Goal: Information Seeking & Learning: Check status

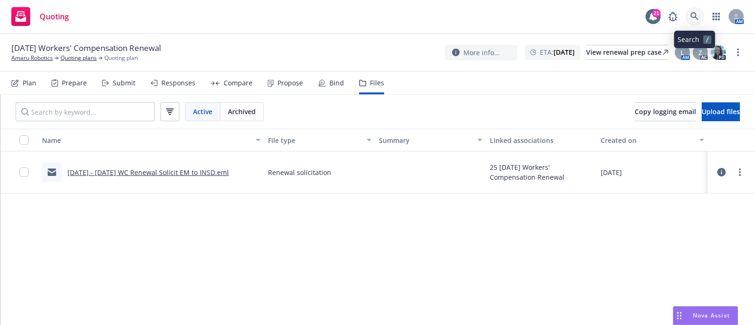
click at [698, 15] on icon at bounding box center [695, 16] width 8 height 8
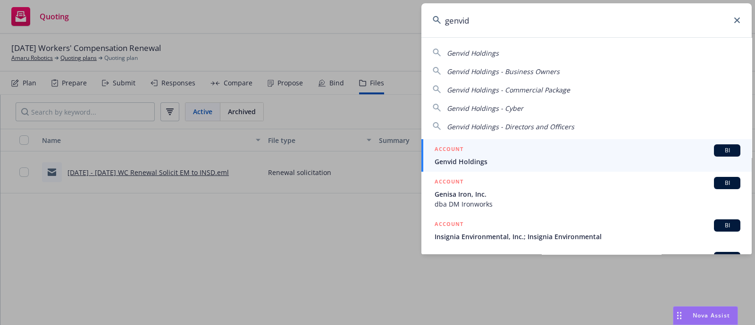
type input "genvid"
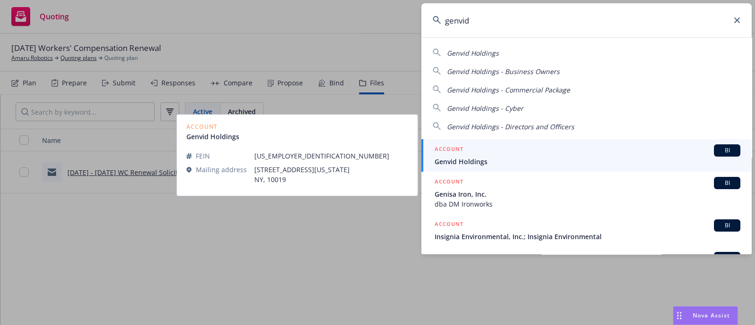
click at [461, 157] on span "Genvid Holdings" at bounding box center [588, 162] width 306 height 10
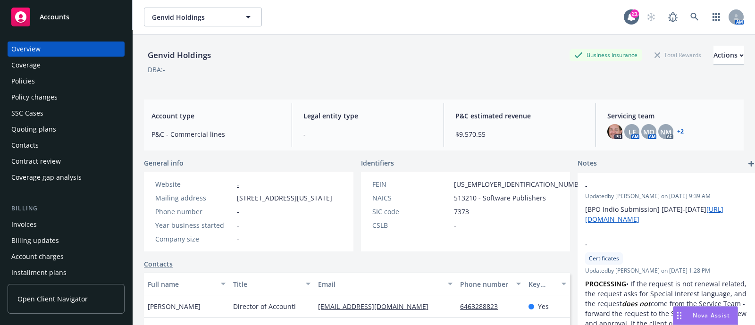
click at [38, 79] on div "Policies" at bounding box center [66, 81] width 110 height 15
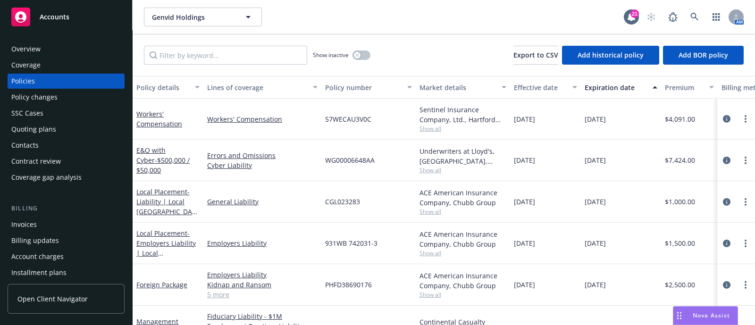
click at [423, 174] on div "Underwriters at Lloyd's, [GEOGRAPHIC_DATA], Lloyd's of [GEOGRAPHIC_DATA], [PERS…" at bounding box center [463, 161] width 94 height 42
drag, startPoint x: 423, startPoint y: 174, endPoint x: 419, endPoint y: 169, distance: 6.4
click at [419, 169] on div "Underwriters at Lloyd's, [GEOGRAPHIC_DATA], Lloyd's of [GEOGRAPHIC_DATA], [PERS…" at bounding box center [463, 161] width 94 height 42
click at [433, 169] on span "Show all" at bounding box center [463, 170] width 87 height 8
click at [699, 17] on link at bounding box center [695, 17] width 19 height 19
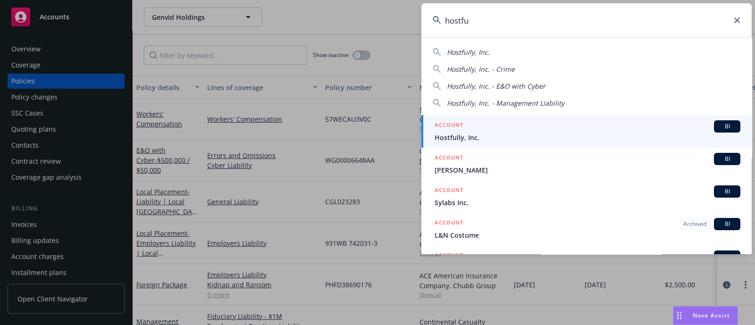
type input "hostfu"
click at [456, 131] on h5 "ACCOUNT" at bounding box center [449, 125] width 29 height 11
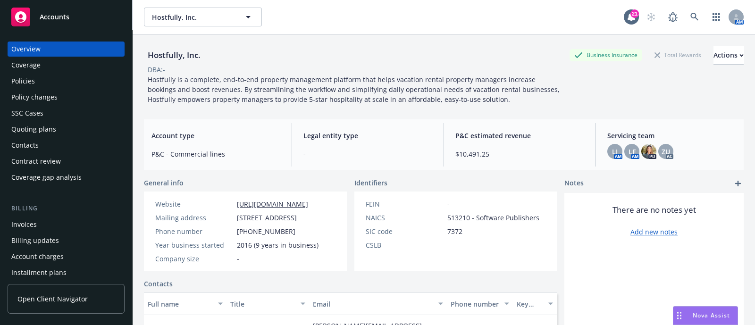
click at [46, 79] on div "Policies" at bounding box center [66, 81] width 110 height 15
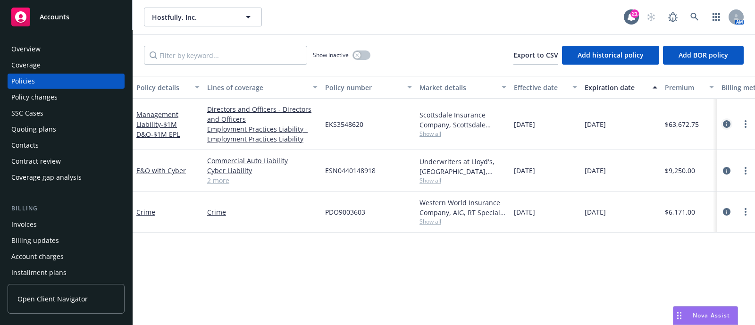
click at [724, 123] on icon "circleInformation" at bounding box center [727, 124] width 8 height 8
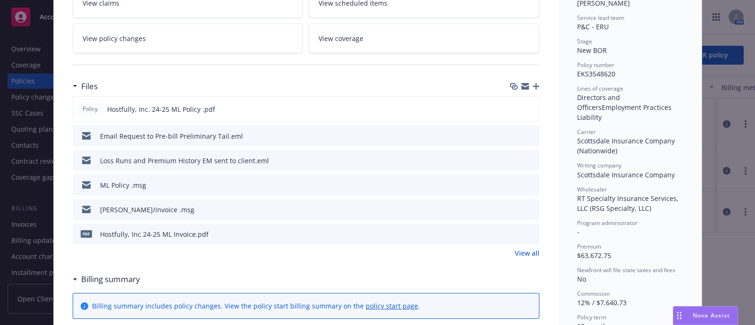
scroll to position [181, 0]
click at [533, 85] on icon "button" at bounding box center [536, 87] width 7 height 7
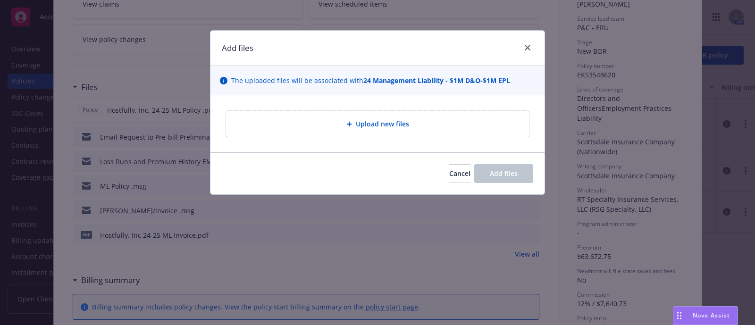
click at [432, 127] on div "Upload new files" at bounding box center [378, 124] width 288 height 11
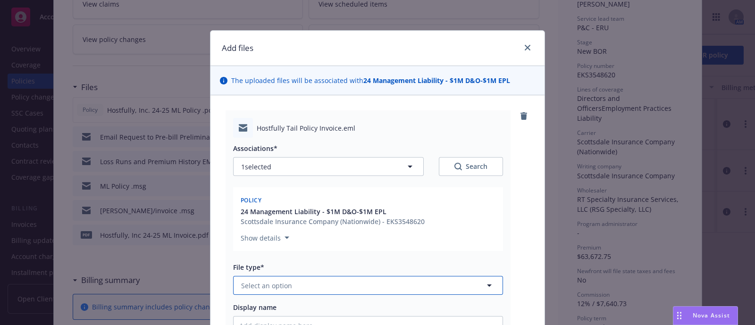
click at [271, 282] on span "Select an option" at bounding box center [266, 286] width 51 height 10
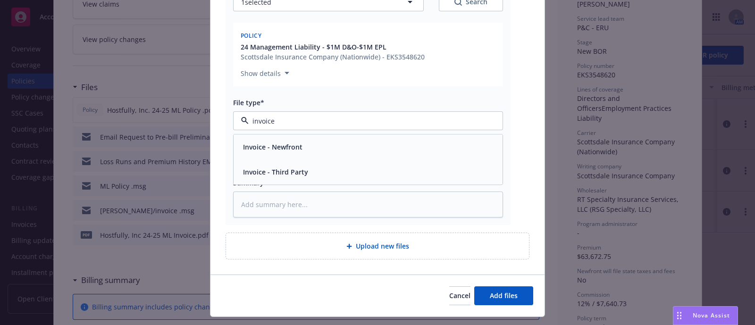
scroll to position [166, 0]
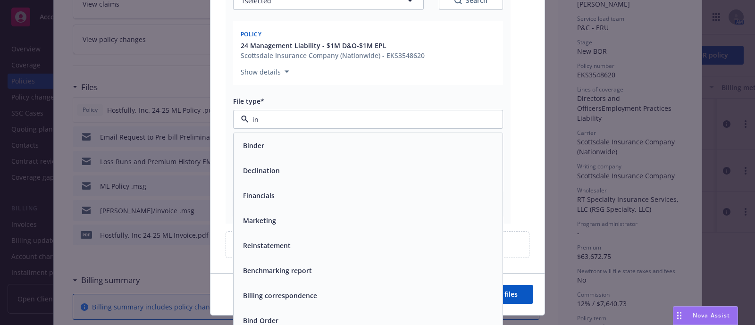
type input "i"
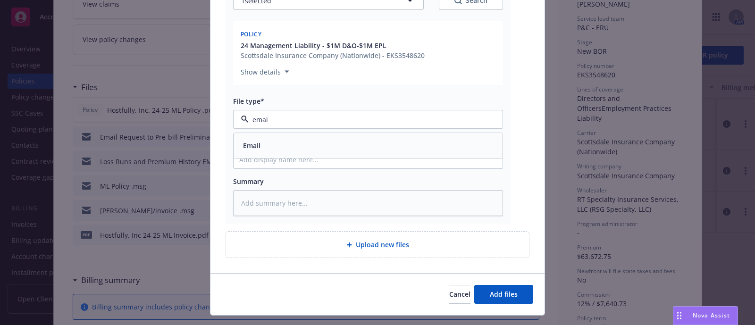
type input "email"
click at [303, 147] on div "Email" at bounding box center [368, 146] width 258 height 14
click at [295, 164] on input "Display name" at bounding box center [368, 160] width 269 height 18
type textarea "x"
type input "6"
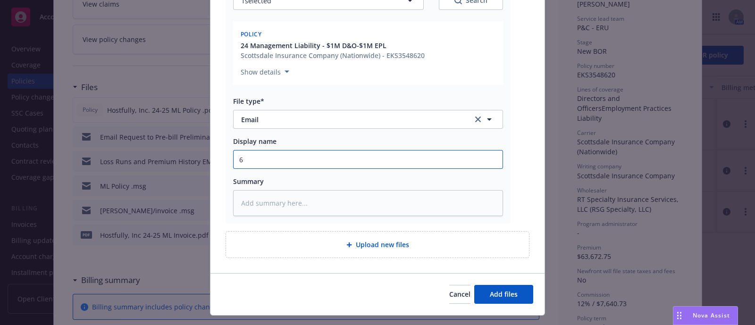
type textarea "x"
type input "6-"
type textarea "x"
type input "6-y"
type textarea "x"
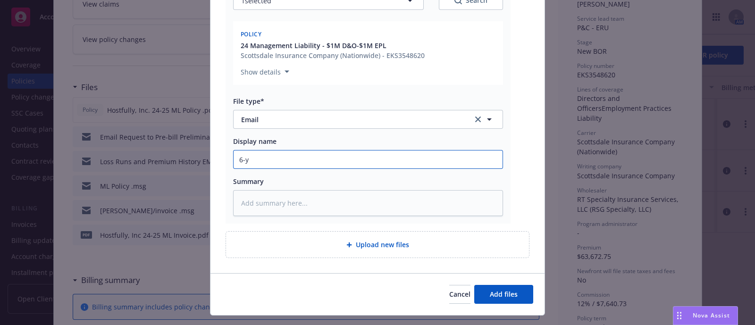
type input "6-yr"
type textarea "x"
type input "6-yr"
type textarea "x"
type input "6-yr"
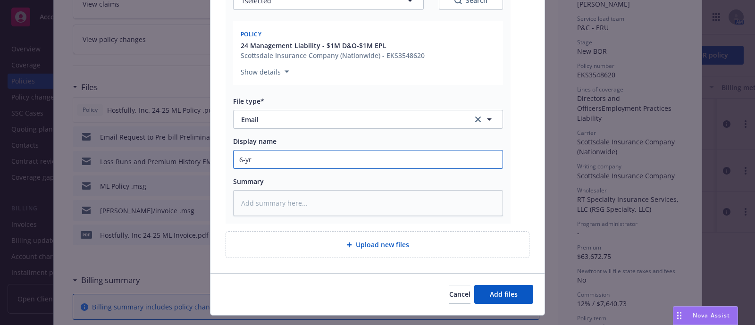
type textarea "x"
type input "6-y"
type textarea "x"
type input "6-ye"
type textarea "x"
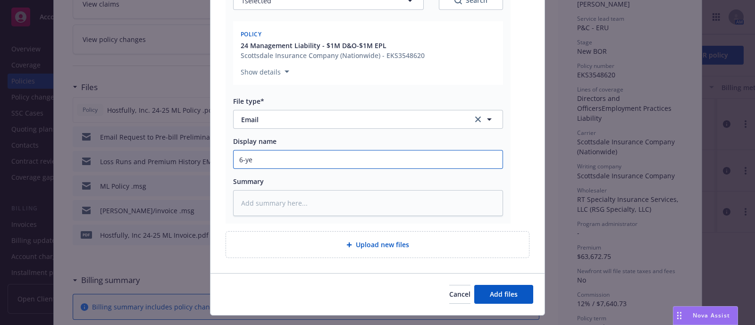
type input "6-yea"
type textarea "x"
type input "6-year"
type textarea "x"
type input "6-year"
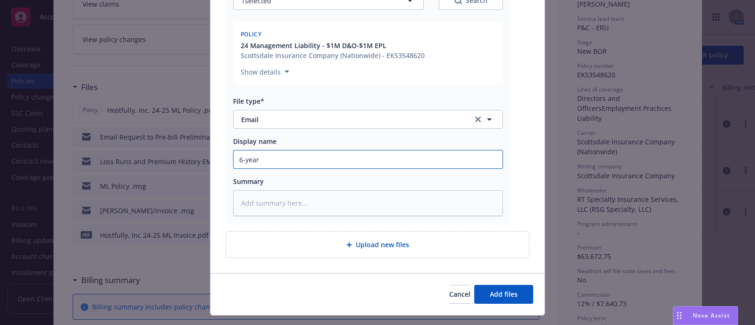
type textarea "x"
type input "6-year T"
type textarea "x"
type input "6-year Tai"
type textarea "x"
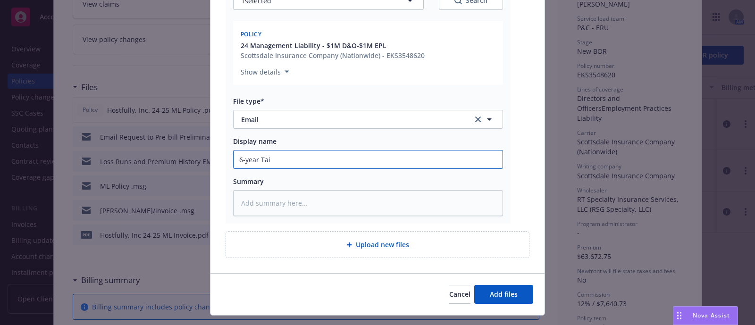
type input "6-year Tail"
type textarea "x"
type input "6-year Tail"
type textarea "x"
type input "6-year Tail P"
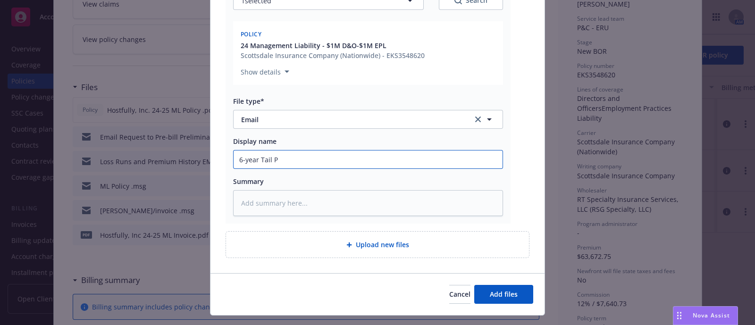
type textarea "x"
type input "6-year Tail Pl"
type textarea "x"
type input "6-year Tail Pli"
type textarea "x"
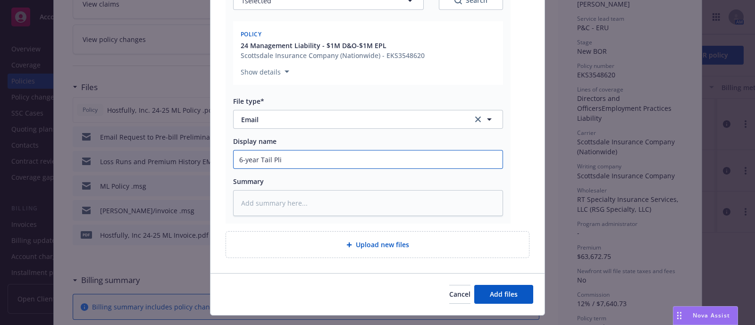
type input "6-year Tail Plic"
type textarea "x"
type input "6-year Tail Pli"
type textarea "x"
type input "6-year Tail Pl"
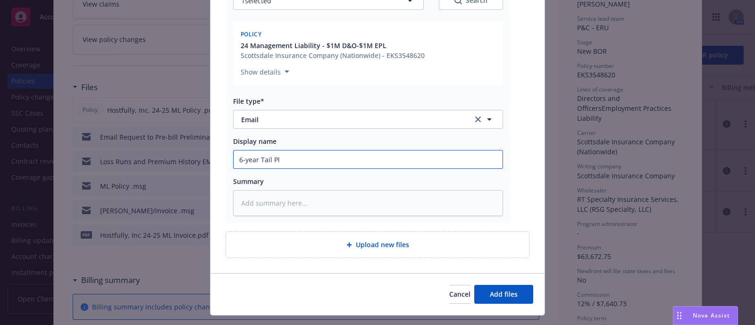
type textarea "x"
type input "6-year Tail P"
type textarea "x"
type input "6-year Tail Po"
type textarea "x"
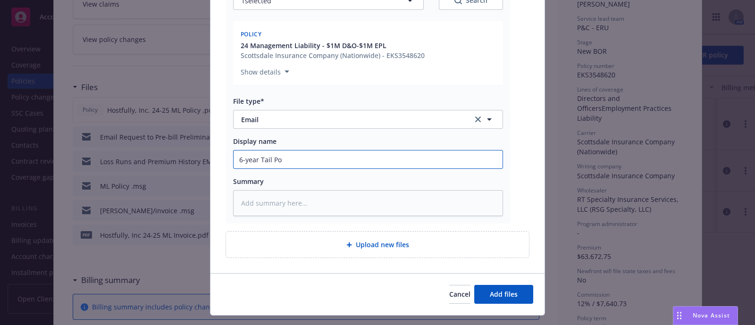
type input "6-year Tail Pol"
type textarea "x"
type input "6-year Tail Poli"
type textarea "x"
type input "6-year Tail Polic"
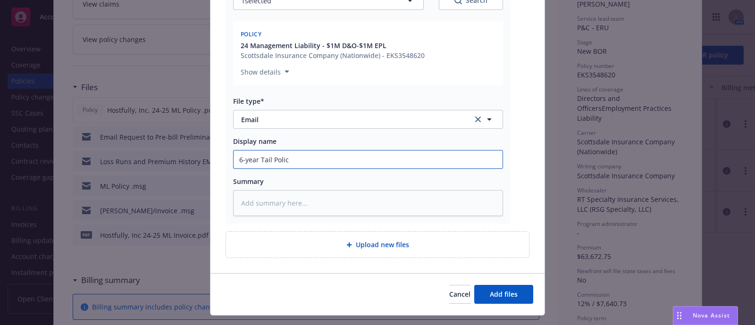
type textarea "x"
type input "6-year Tail Policy"
type textarea "x"
type input "6-year Tail Policy"
type textarea "x"
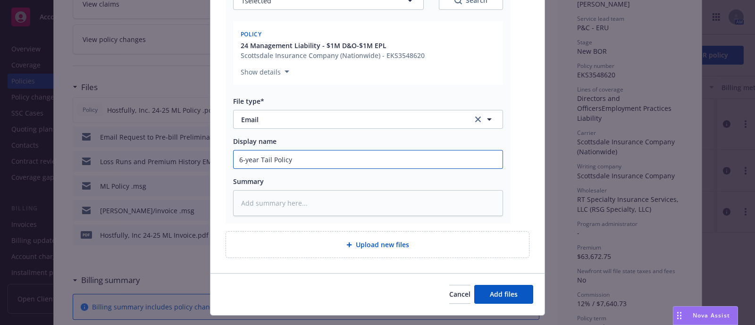
type input "6-year Tail Policy I"
type textarea "x"
type input "6-year Tail Policy In"
type textarea "x"
type input "6-year Tail Policy Invo"
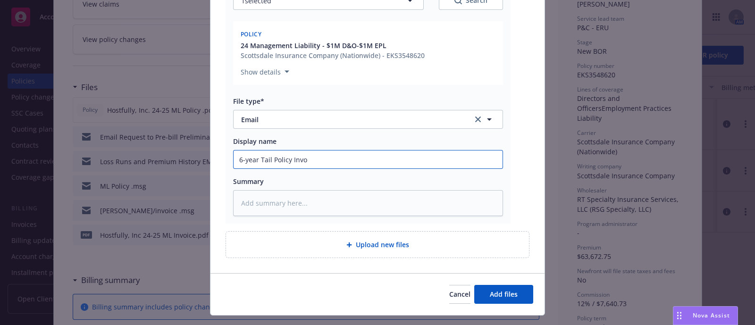
type textarea "x"
type input "6-year Tail Policy Invoi"
type textarea "x"
type input "6-year Tail Policy Invoic"
type textarea "x"
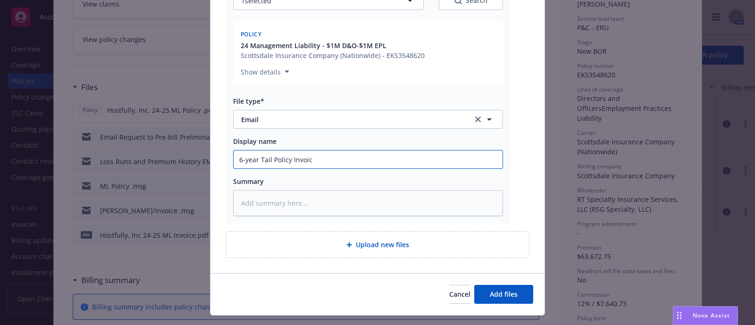
type input "6-year Tail Policy Invoice"
type textarea "x"
type input "6-year Tail Policy Invoice"
type textarea "x"
type input "6-year Tail Policy Invoice s"
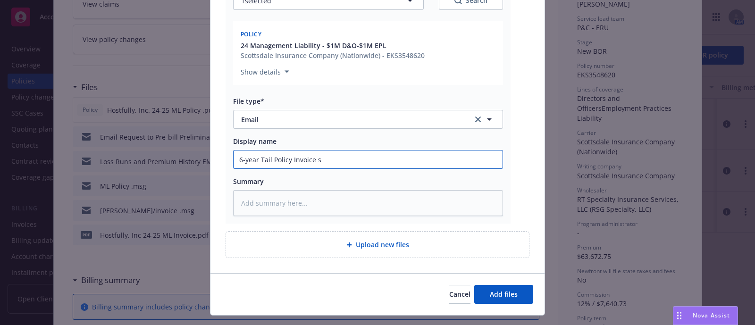
type textarea "x"
type input "6-year Tail Policy Invoice sen"
type textarea "x"
type input "6-year Tail Policy Invoice sent"
type textarea "x"
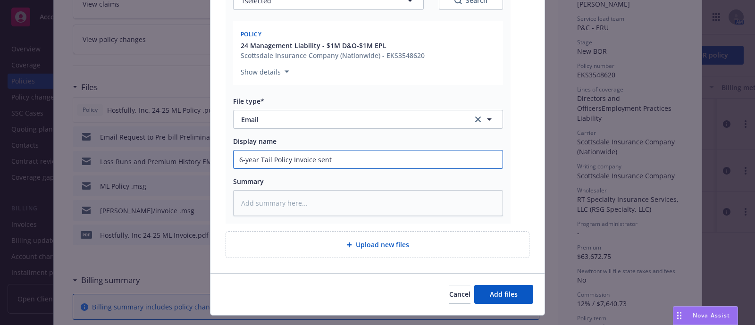
type input "6-year Tail Policy Invoice sent"
type textarea "x"
type input "6-year Tail Policy Invoice sent t"
type textarea "x"
type input "6-year Tail Policy Invoice sent"
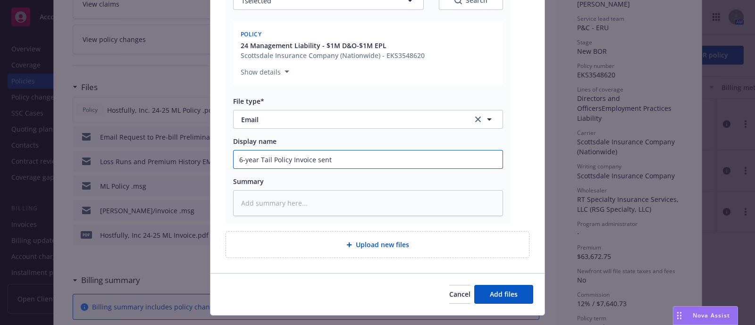
type textarea "x"
type input "6-year Tail Policy Invoice sent"
type textarea "x"
type input "6-year Tail Policy Invoice sen"
type textarea "x"
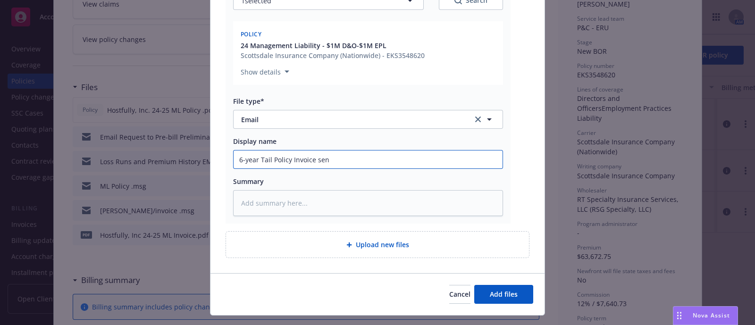
type input "6-year Tail Policy Invoice se"
type textarea "x"
type input "6-year Tail Policy Invoice s"
type textarea "x"
type input "6-year Tail Policy Invoice"
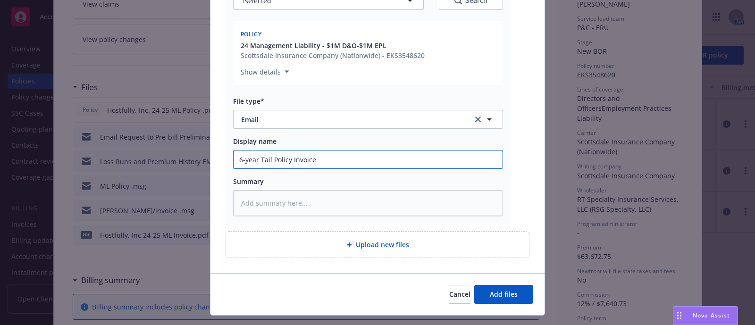
type textarea "x"
type input "6-year Tail Policy Invoice EM"
type textarea "x"
type input "6-year Tail Policy Invoice EM"
type textarea "x"
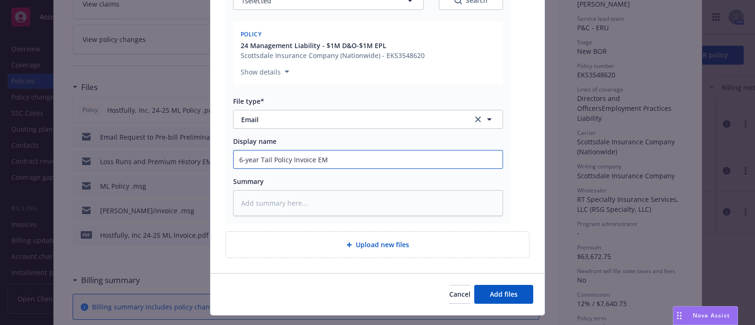
type input "6-year Tail Policy Invoice EM t"
type textarea "x"
type input "6-year Tail Policy Invoice EM to"
type textarea "x"
type input "6-year Tail Policy Invoice EM t"
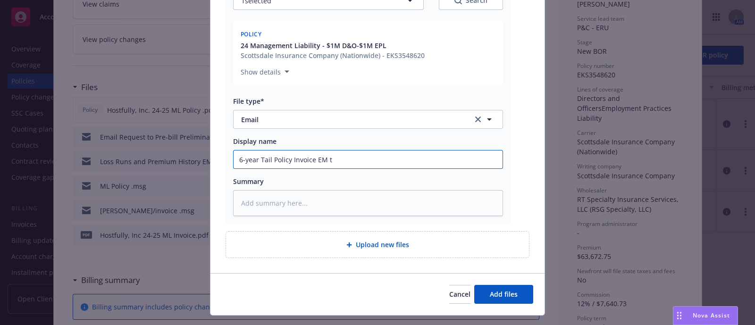
type textarea "x"
type input "6-year Tail Policy Invoice EM"
type textarea "x"
type input "6-year Tail Policy Invoice EM"
type textarea "x"
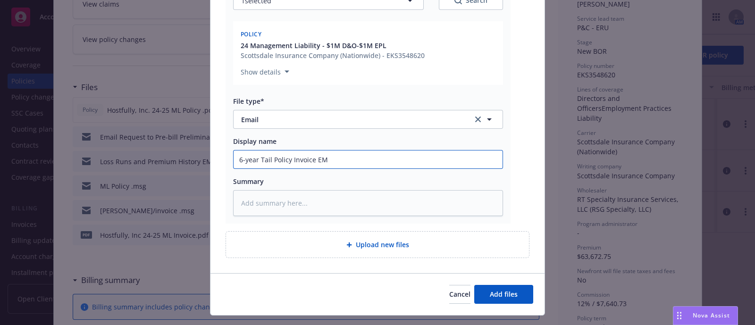
type input "6-year Tail Policy Invoice E"
type textarea "x"
type input "6-year Tail Policy Invoice"
type textarea "x"
type input "6-year Tail Policy Invoice D"
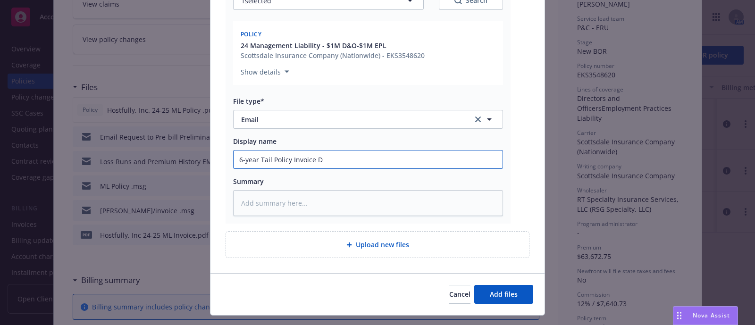
type textarea "x"
type input "6-year Tail Policy Invoice De"
type textarea "x"
type input "6-year Tail Policy Invoice Del"
type textarea "x"
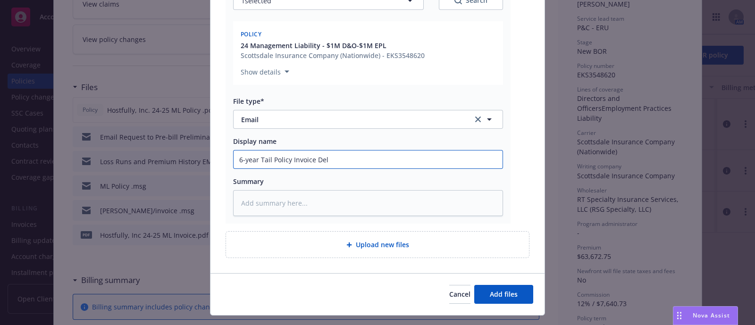
type input "6-year Tail Policy Invoice Deli"
type textarea "x"
type input "6-year Tail Policy Invoice Deliv"
type textarea "x"
type input "6-year Tail Policy Invoice Deliver"
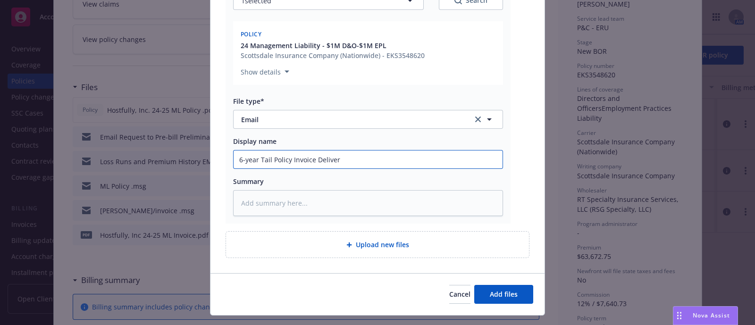
type textarea "x"
type input "6-year Tail Policy Invoice Delivery"
type textarea "x"
type input "6-year Tail Policy Invoice Delivery"
type textarea "x"
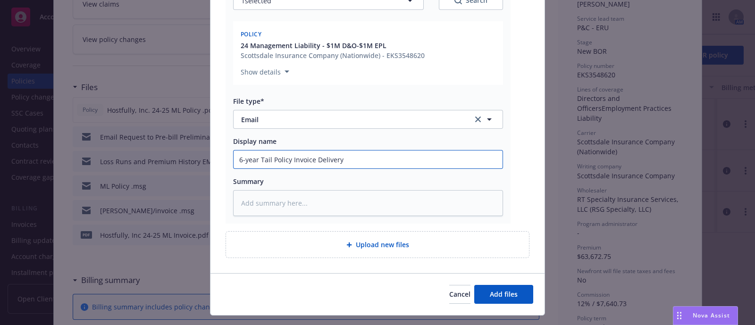
type input "6-year Tail Policy Invoice Delivery t"
type textarea "x"
type input "6-year Tail Policy Invoice Delivery"
type textarea "x"
type input "6-year Tail Policy Invoice Delivery s"
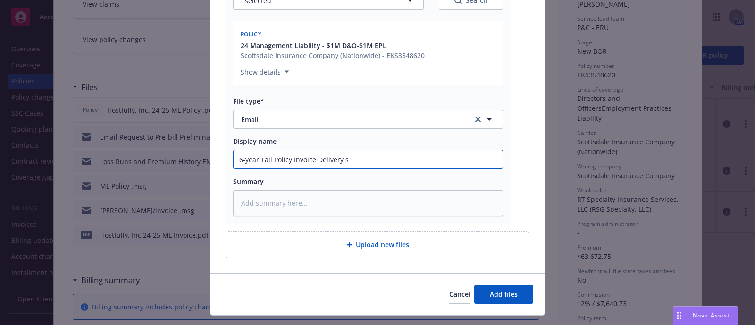
type textarea "x"
type input "6-year Tail Policy Invoice Delivery sen"
type textarea "x"
type input "6-year Tail Policy Invoice Delivery sent"
type textarea "x"
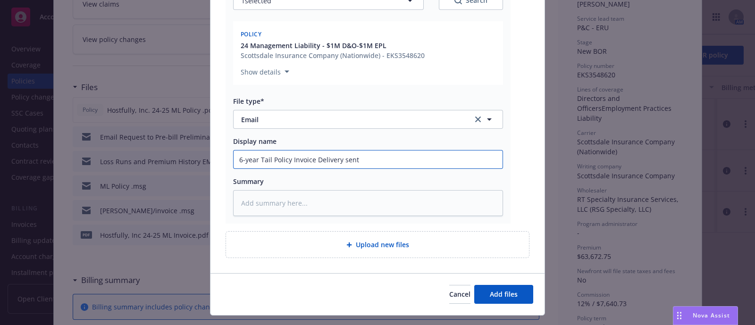
type input "6-year Tail Policy Invoice Delivery sent t"
type textarea "x"
type input "6-year Tail Policy Invoice Delivery sent to"
type textarea "x"
type input "6-year Tail Policy Invoice Delivery sent to C"
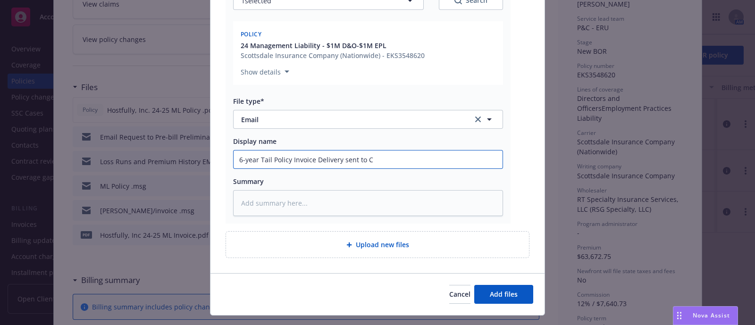
type textarea "x"
type input "6-year Tail Policy Invoice Delivery sent to Cl"
type textarea "x"
type input "6-year Tail Policy Invoice Delivery sent to Cli"
type textarea "x"
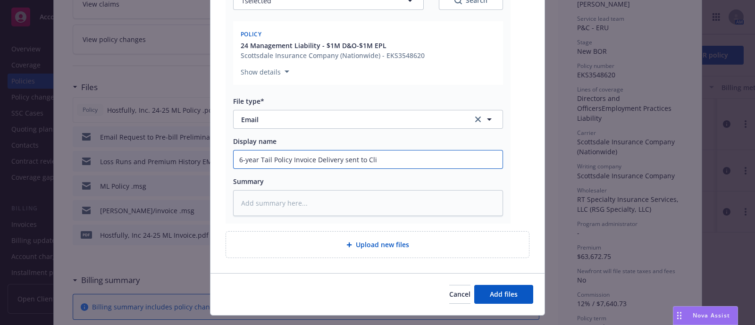
type input "6-year Tail Policy Invoice Delivery sent to [GEOGRAPHIC_DATA]"
type textarea "x"
type input "6-year Tail Policy Invoice Delivery sent to [GEOGRAPHIC_DATA]"
type textarea "x"
type input "6-year Tail Policy Invoice Delivery sent to Client"
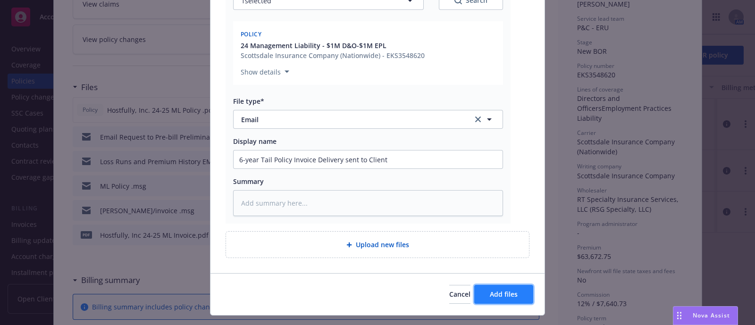
click at [510, 294] on span "Add files" at bounding box center [504, 294] width 28 height 9
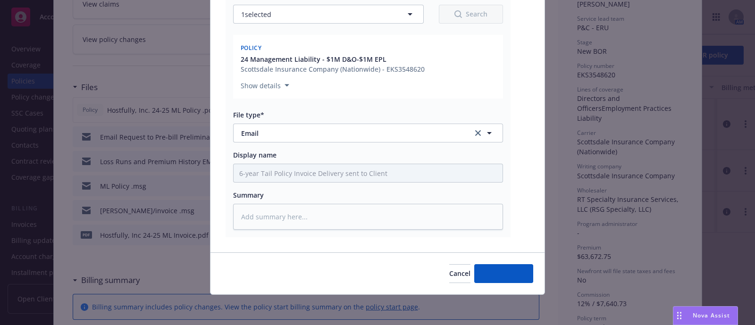
scroll to position [152, 0]
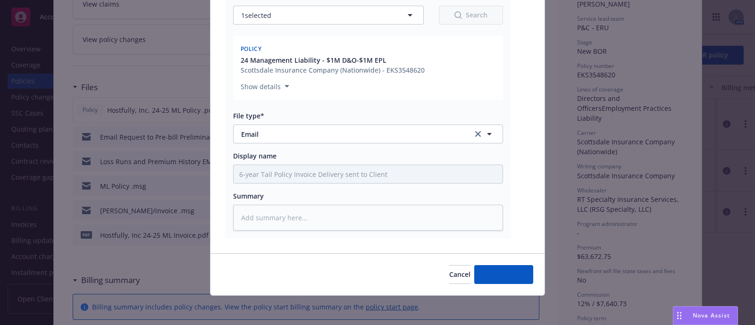
type textarea "x"
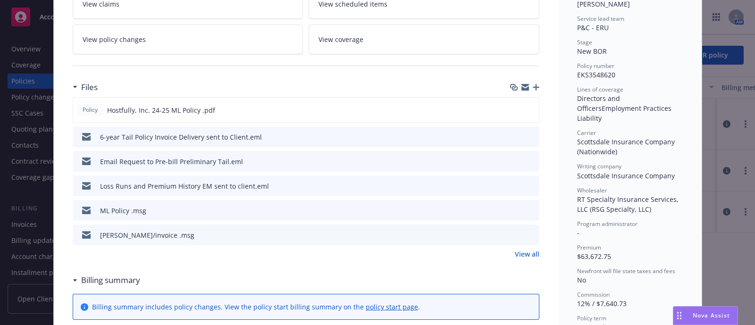
scroll to position [0, 0]
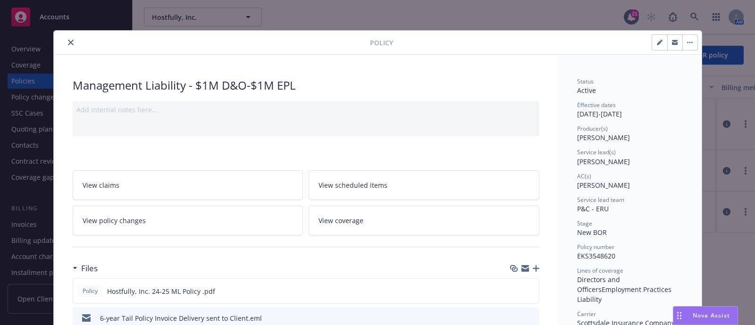
click at [68, 41] on icon "close" at bounding box center [71, 43] width 6 height 6
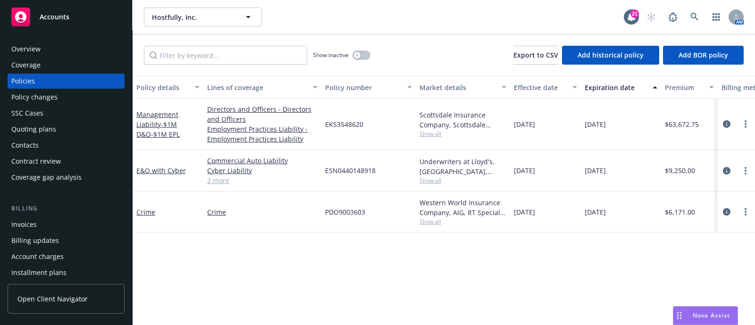
click at [41, 127] on div "Quoting plans" at bounding box center [33, 129] width 45 height 15
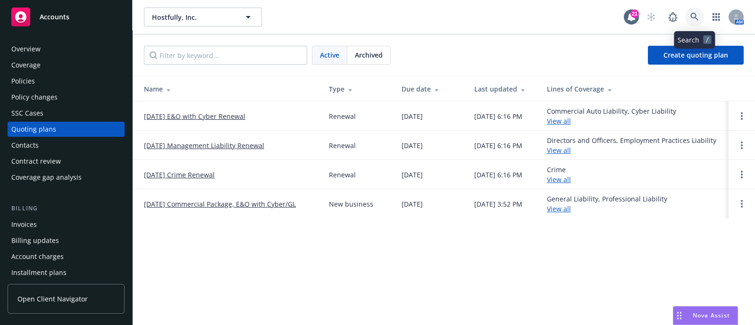
click at [699, 14] on icon at bounding box center [695, 17] width 8 height 8
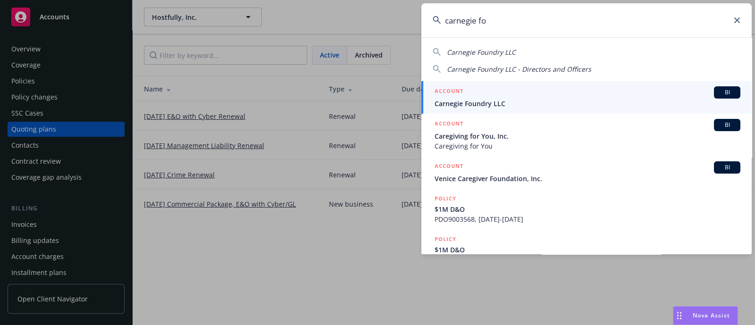
type input "carnegie fo"
click at [486, 93] on div "ACCOUNT BI" at bounding box center [588, 92] width 306 height 12
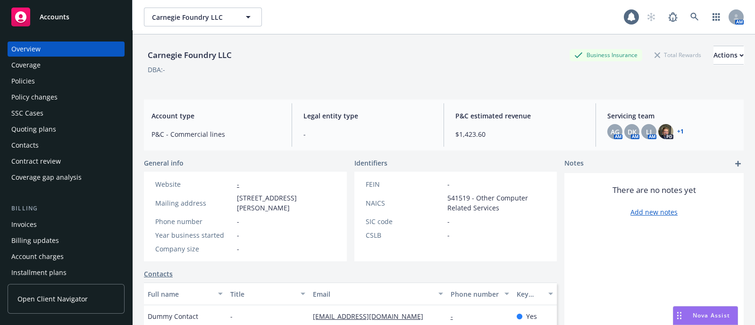
click at [64, 75] on div "Policies" at bounding box center [66, 81] width 110 height 15
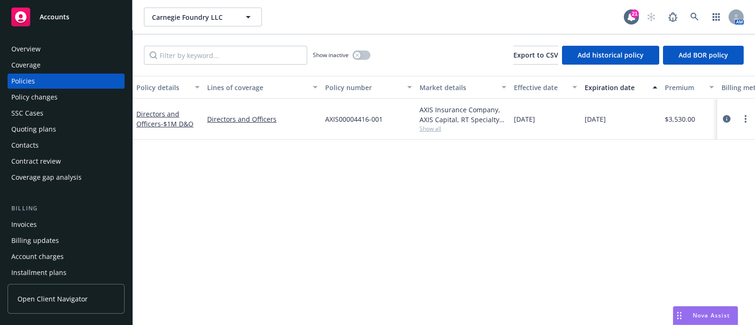
click at [65, 50] on div "Overview" at bounding box center [66, 49] width 110 height 15
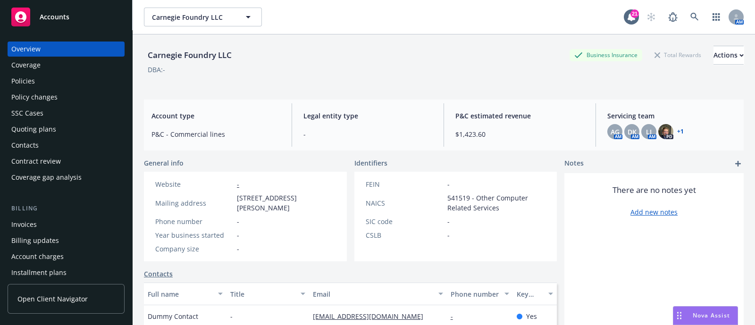
click at [678, 129] on link "+ 1" at bounding box center [681, 132] width 7 height 6
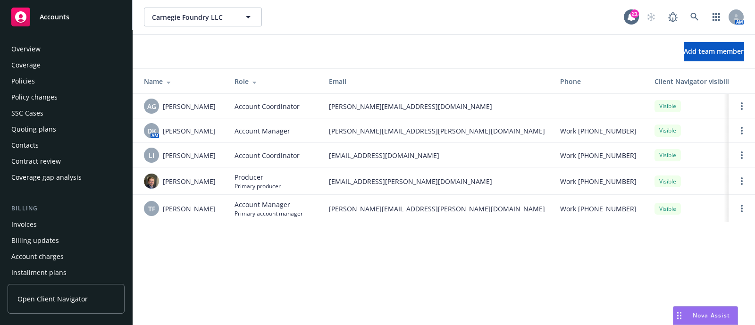
click at [45, 53] on div "Overview" at bounding box center [66, 49] width 110 height 15
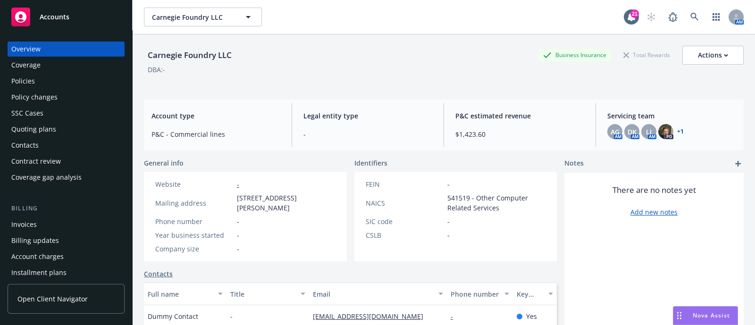
click at [64, 82] on div "Policies" at bounding box center [66, 81] width 110 height 15
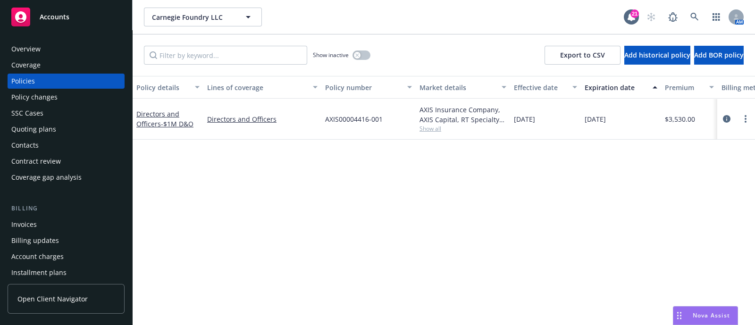
click at [27, 45] on div "Overview" at bounding box center [25, 49] width 29 height 15
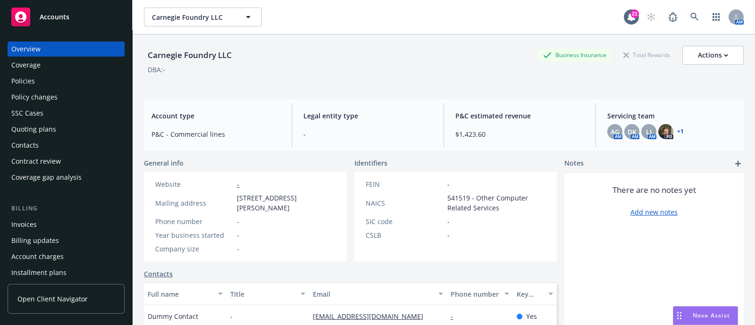
scroll to position [178, 0]
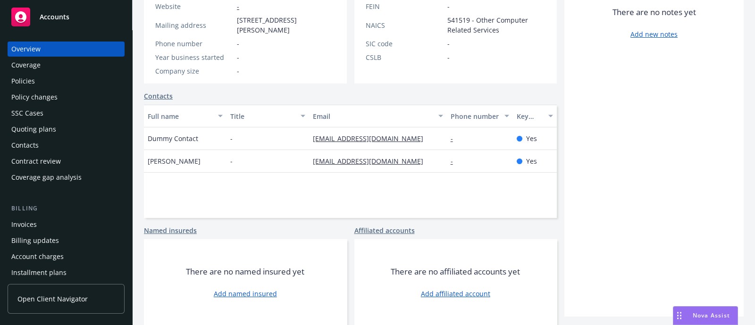
click at [55, 135] on div "Quoting plans" at bounding box center [66, 129] width 110 height 15
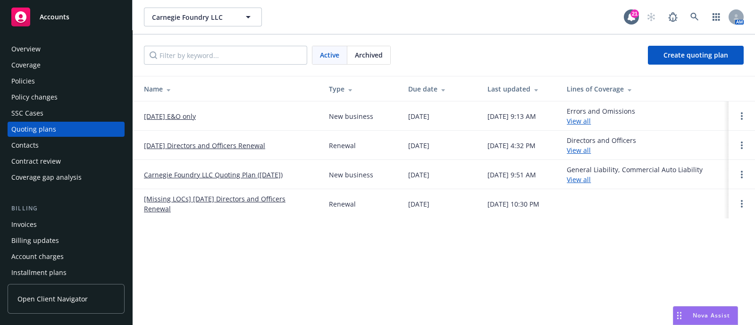
click at [26, 72] on div "Coverage" at bounding box center [25, 65] width 29 height 15
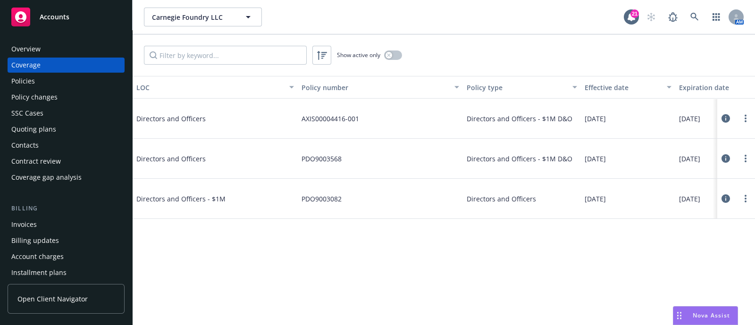
click at [25, 80] on div "Policies" at bounding box center [23, 81] width 24 height 15
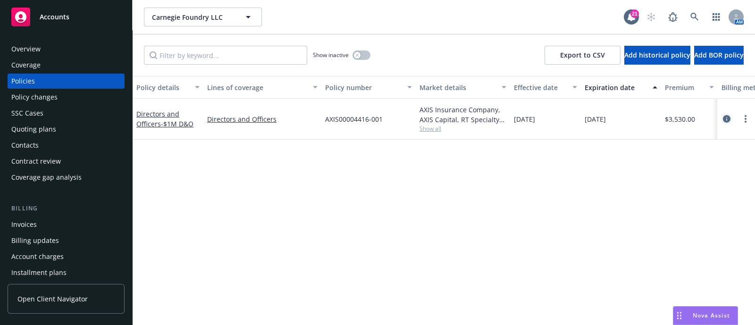
click at [722, 119] on link "circleInformation" at bounding box center [726, 118] width 11 height 11
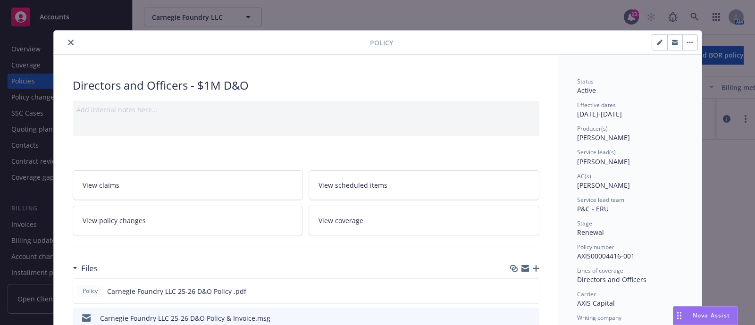
scroll to position [138, 0]
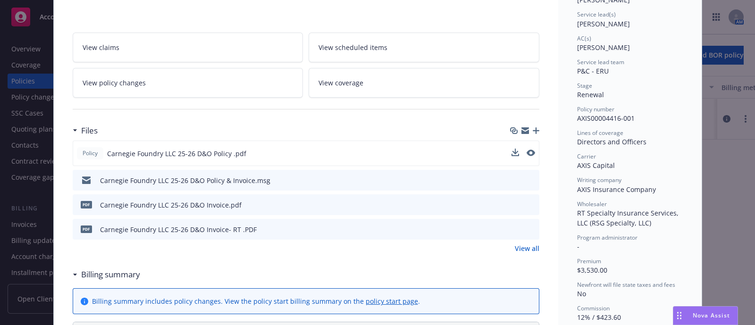
click at [528, 155] on button at bounding box center [531, 154] width 8 height 10
click at [527, 149] on button at bounding box center [531, 154] width 8 height 10
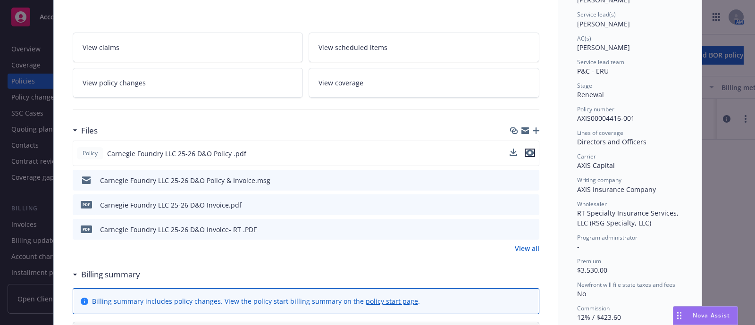
click at [527, 151] on icon "preview file" at bounding box center [530, 153] width 8 height 7
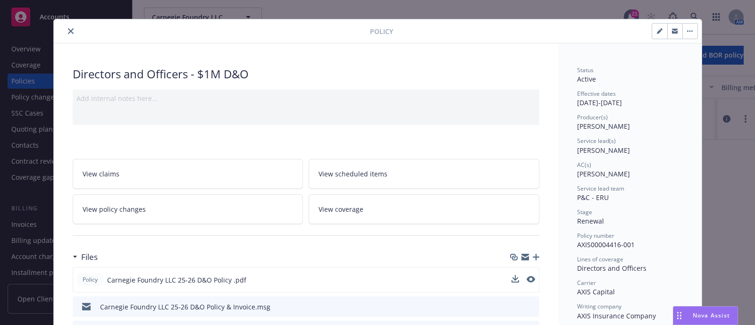
scroll to position [3, 0]
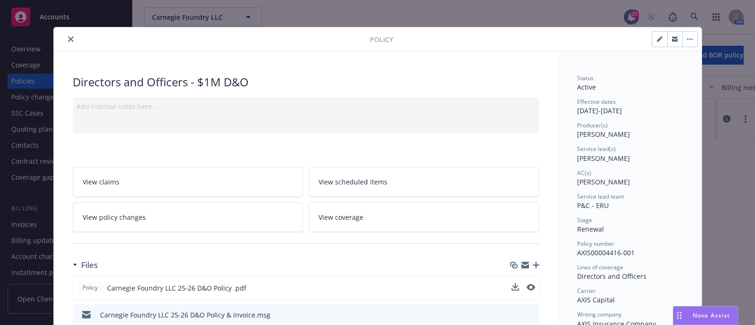
click at [65, 42] on button "close" at bounding box center [70, 39] width 11 height 11
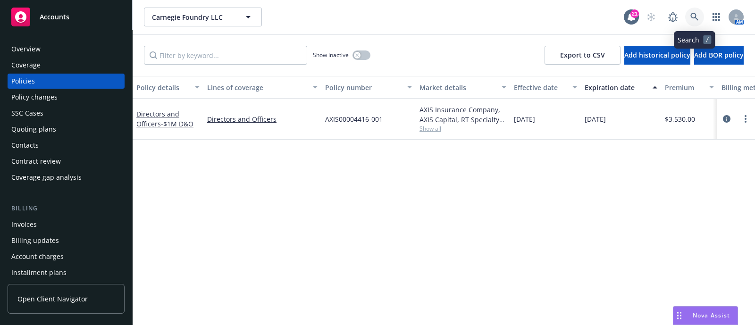
click at [695, 15] on icon at bounding box center [695, 17] width 8 height 8
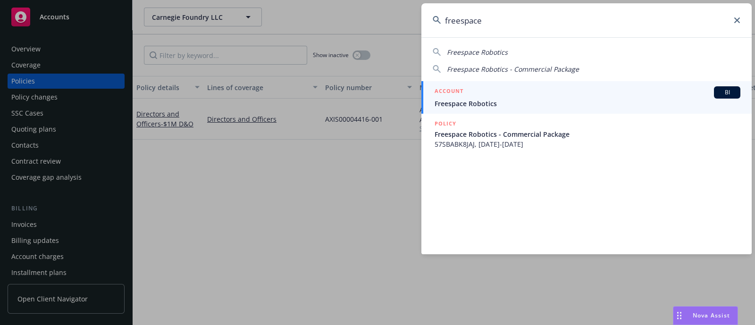
type input "freespace"
drag, startPoint x: 577, startPoint y: 43, endPoint x: 474, endPoint y: 105, distance: 119.8
click at [474, 105] on span "Freespace Robotics" at bounding box center [588, 104] width 306 height 10
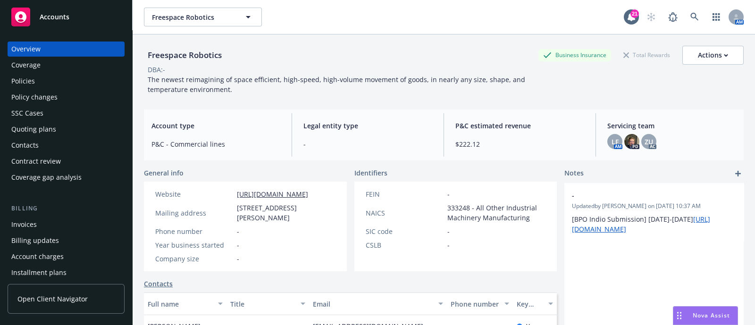
click at [36, 74] on div "Policies" at bounding box center [66, 81] width 110 height 15
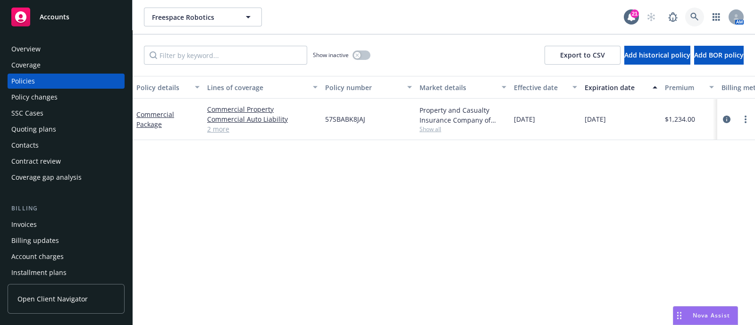
click at [694, 14] on icon at bounding box center [695, 17] width 8 height 8
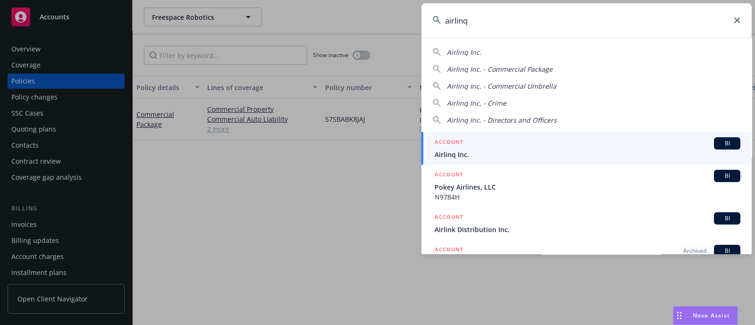
type input "airlinq"
click at [464, 146] on div "ACCOUNT BI" at bounding box center [588, 143] width 306 height 12
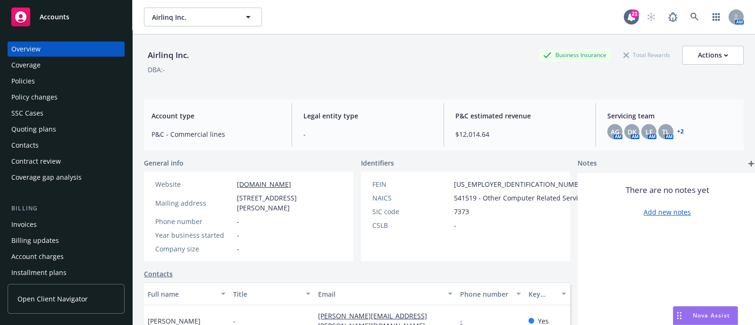
click at [45, 81] on div "Policies" at bounding box center [66, 81] width 110 height 15
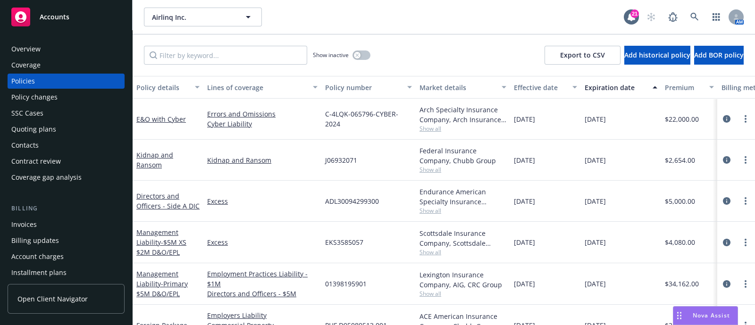
click at [83, 129] on div "Quoting plans" at bounding box center [66, 129] width 110 height 15
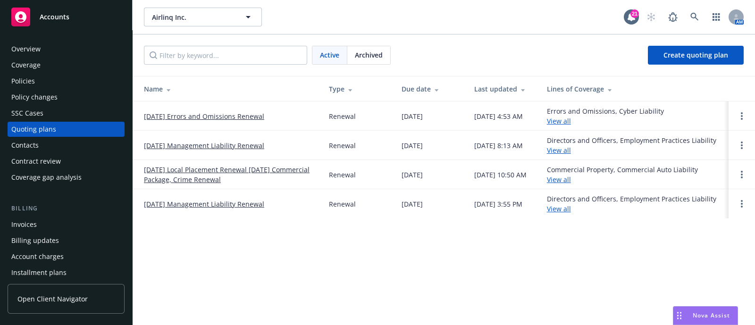
click at [211, 115] on link "09/08/25 Errors and Omissions Renewal" at bounding box center [204, 116] width 120 height 10
